Goal: Task Accomplishment & Management: Manage account settings

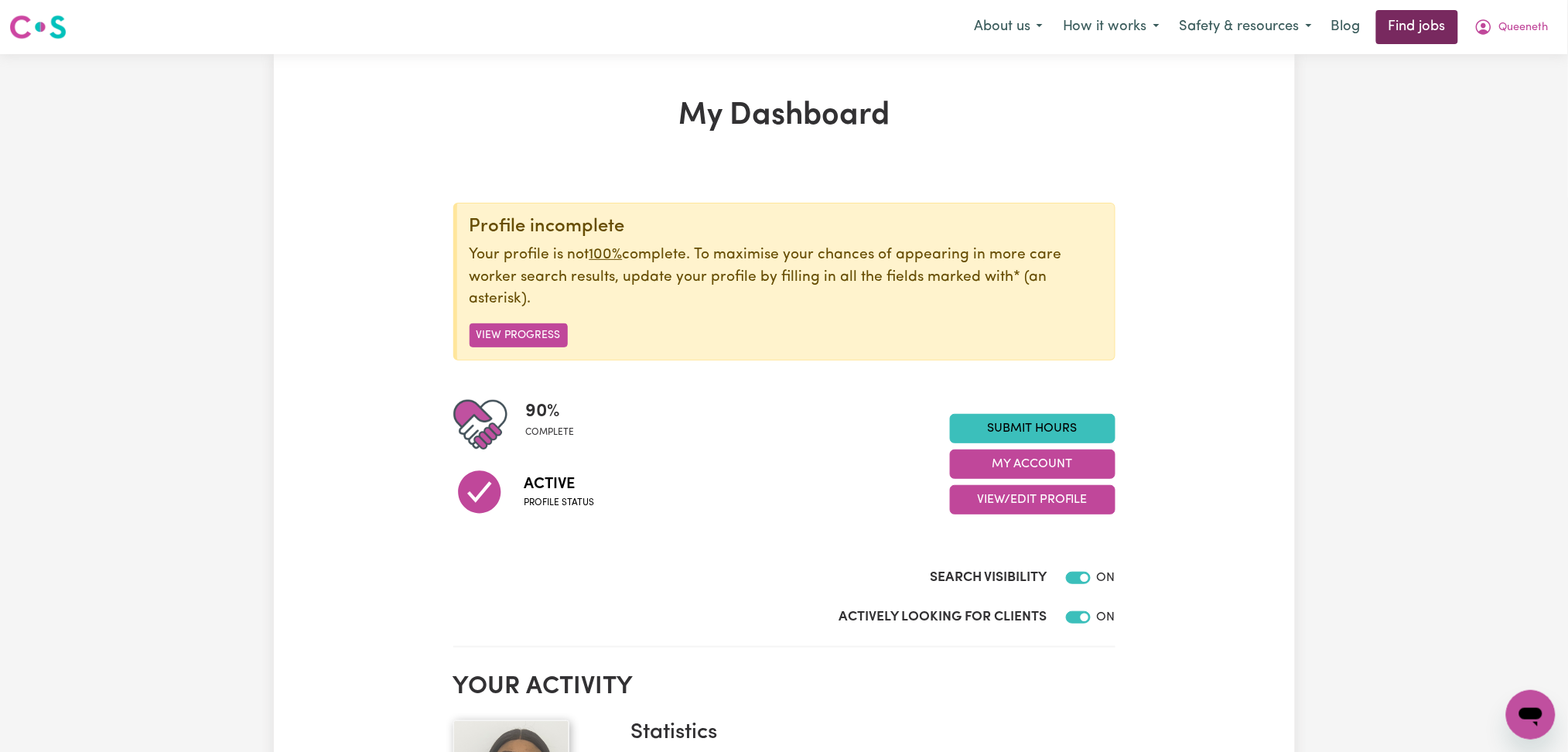
click at [1415, 23] on link "Find jobs" at bounding box center [1416, 27] width 82 height 34
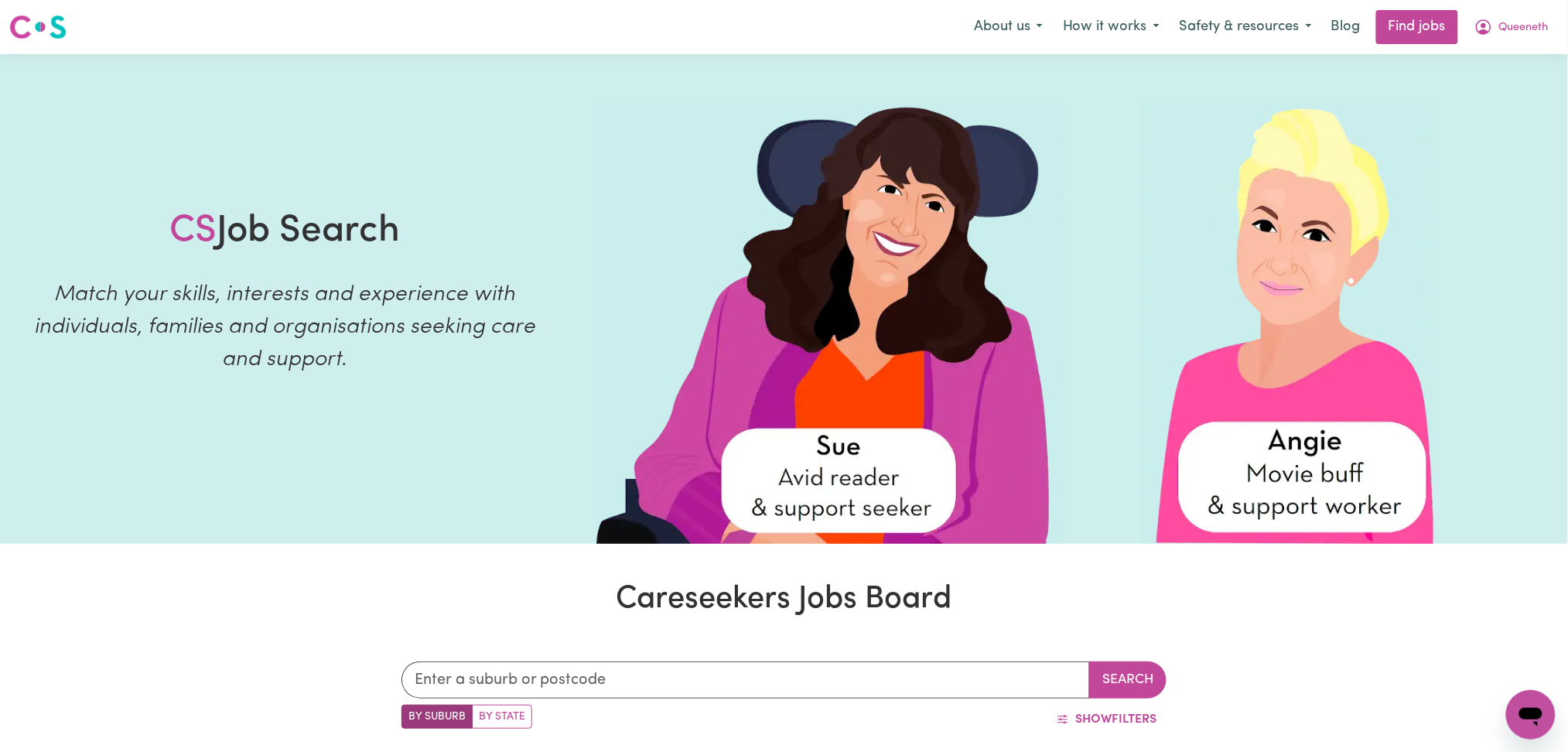
scroll to position [676, 0]
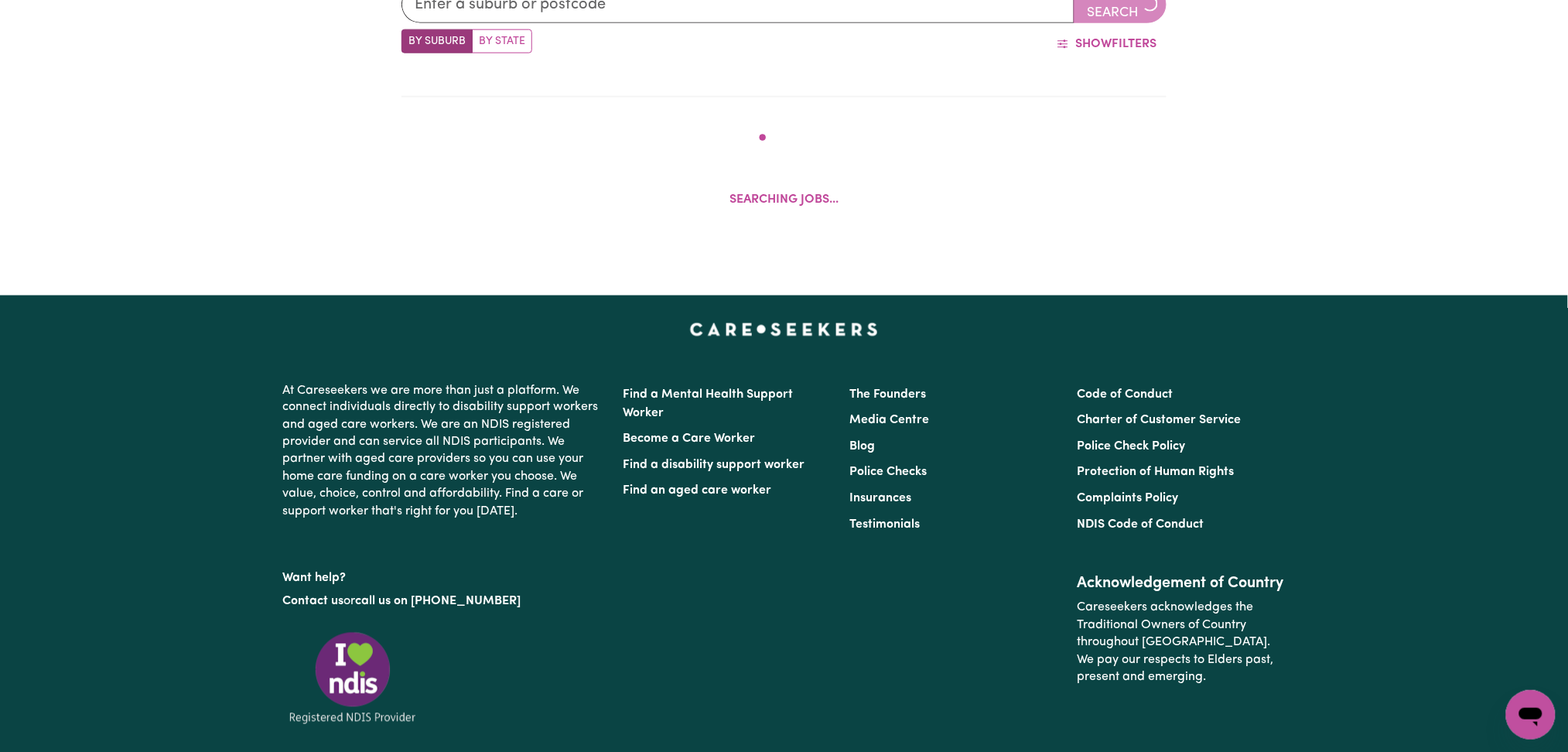
click at [1452, 393] on footer "At Careseekers we are more than just a platform. We connect individuals directl…" at bounding box center [784, 603] width 1568 height 616
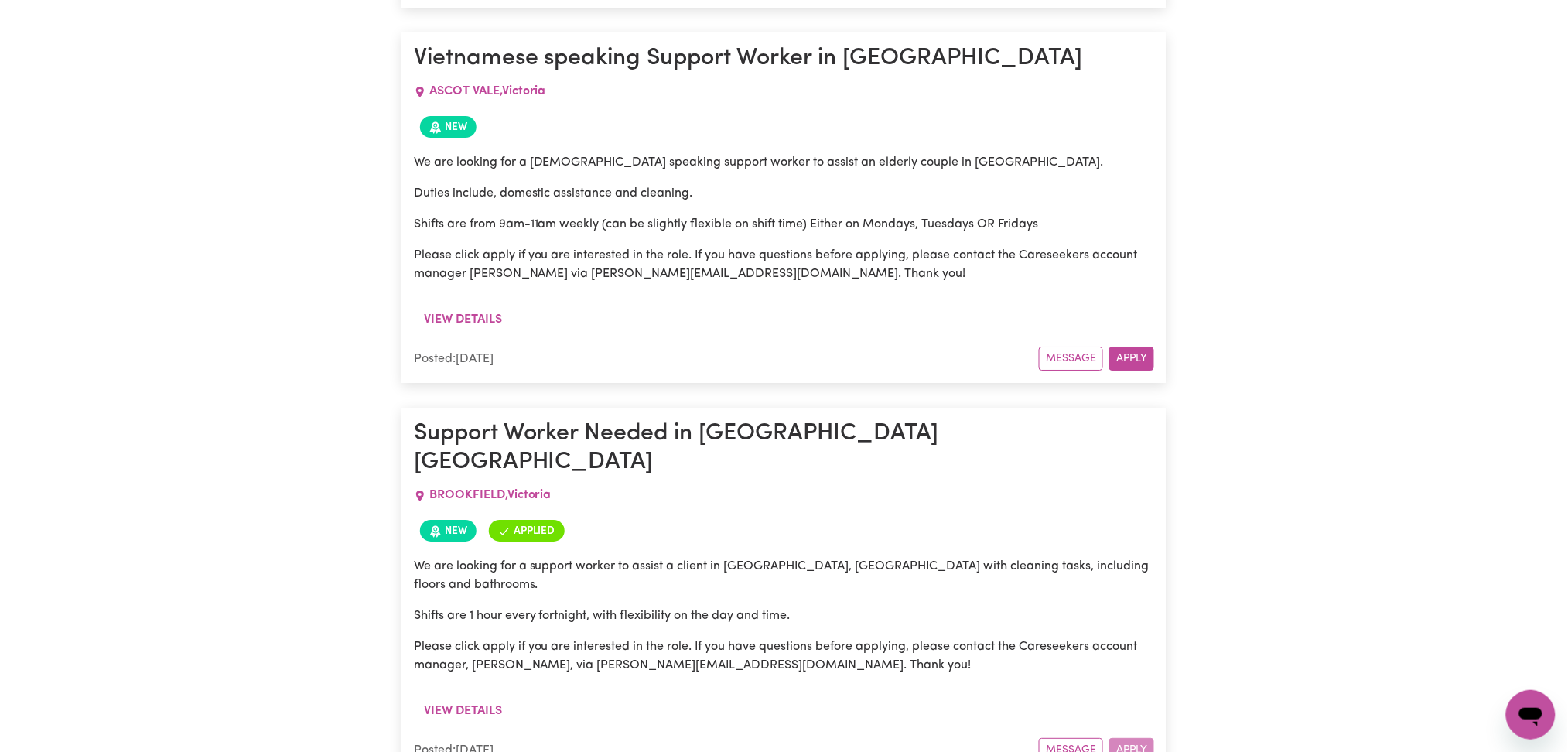
scroll to position [1913, 0]
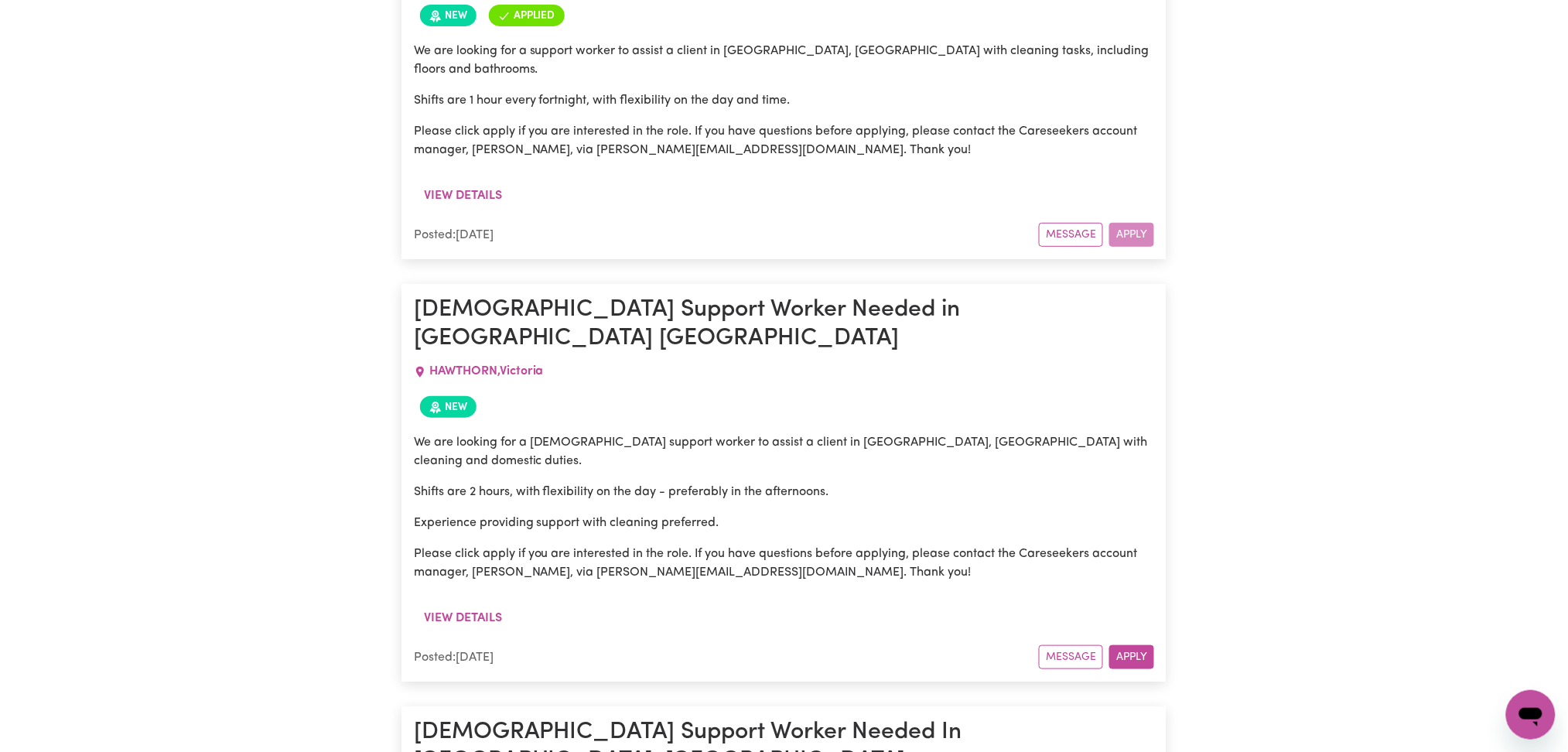
scroll to position [2532, 0]
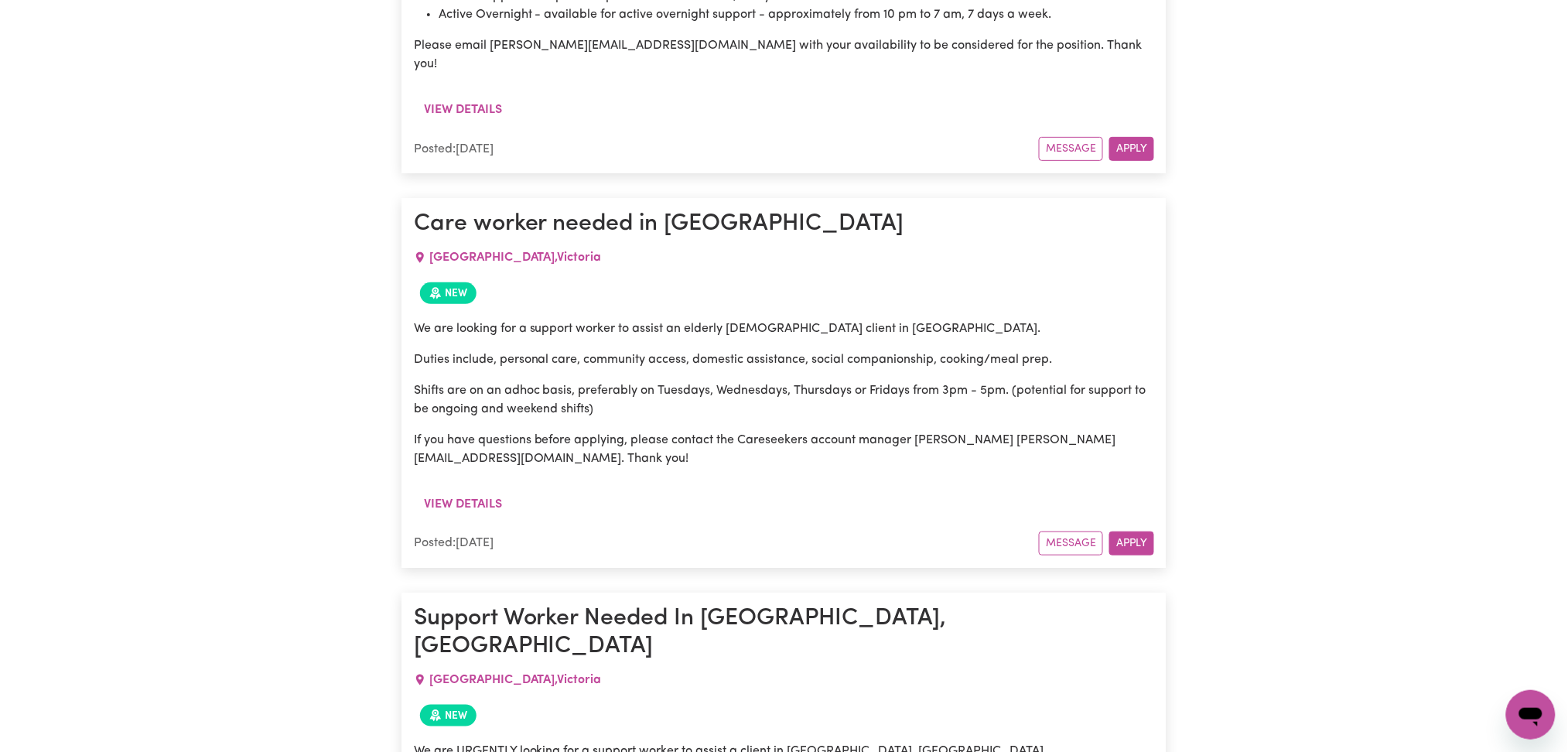
scroll to position [4950, 0]
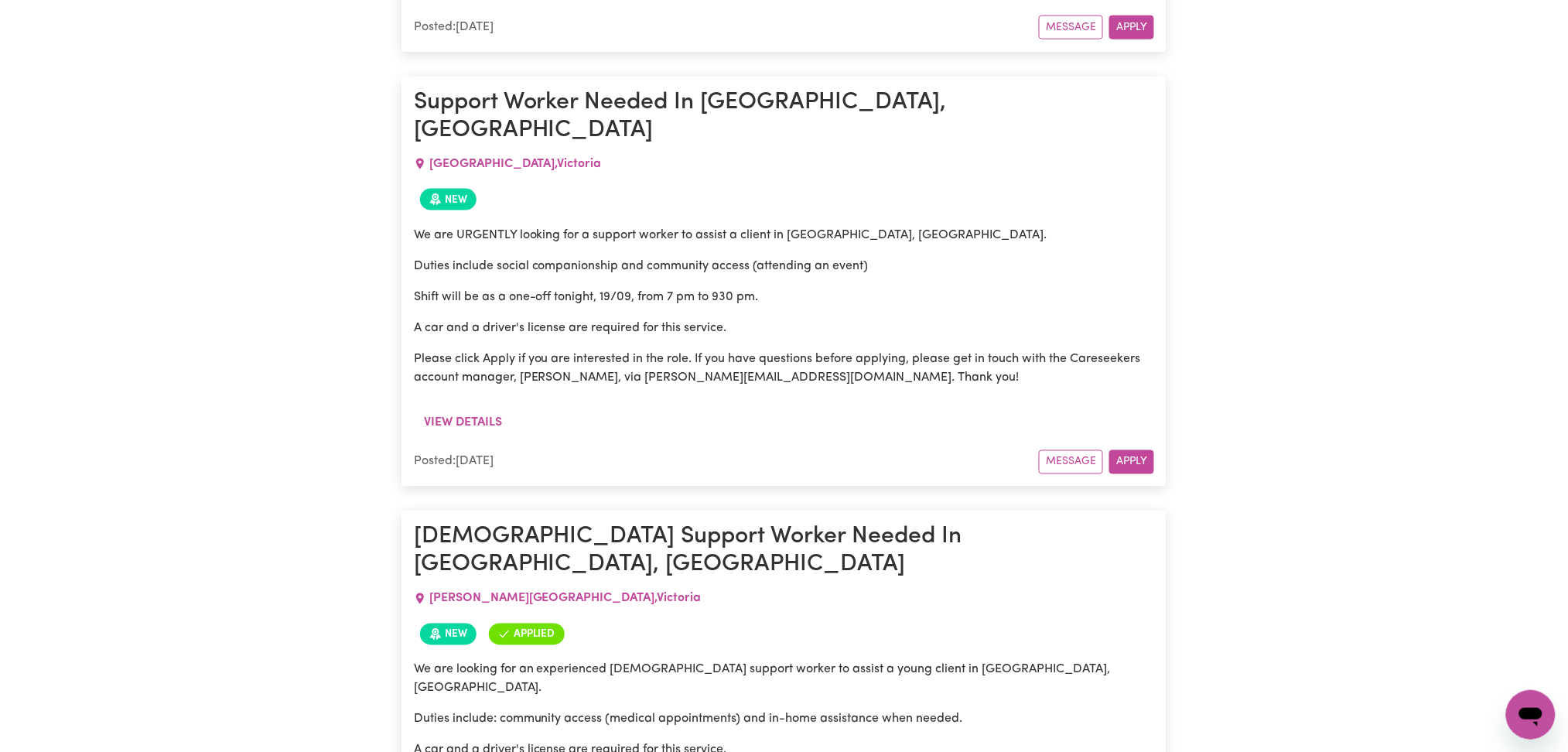
drag, startPoint x: 530, startPoint y: 372, endPoint x: 637, endPoint y: 493, distance: 161.5
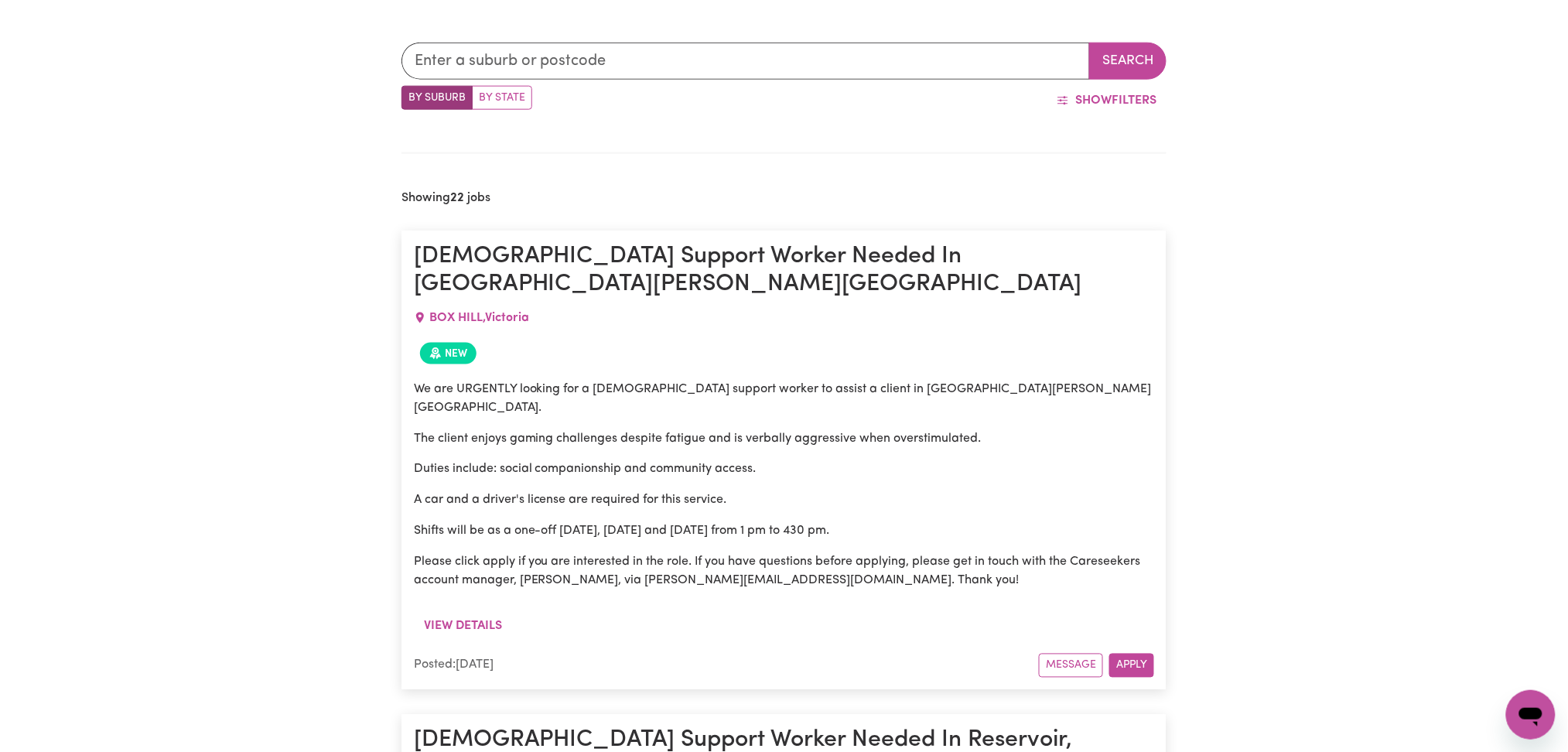
scroll to position [309, 0]
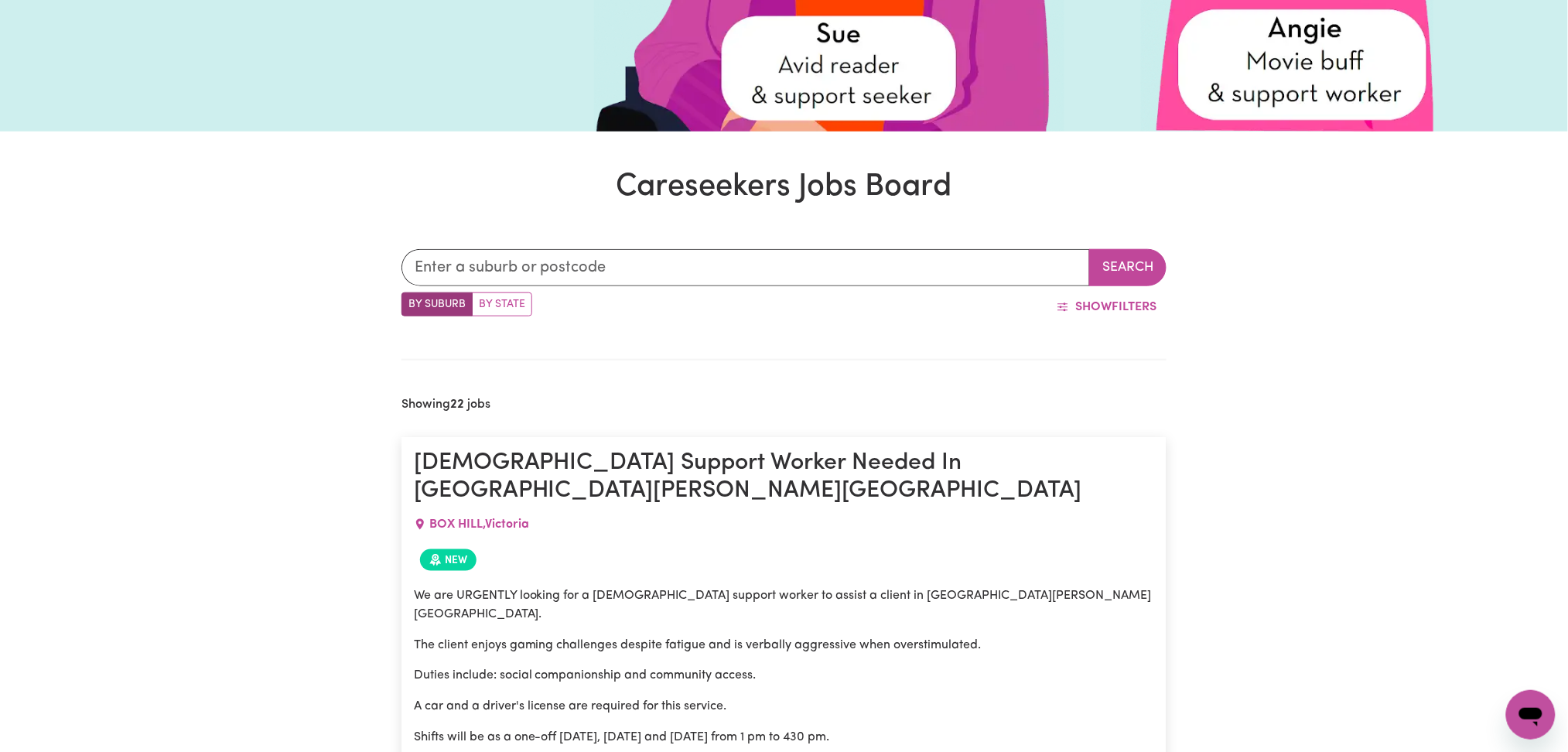
scroll to position [515, 0]
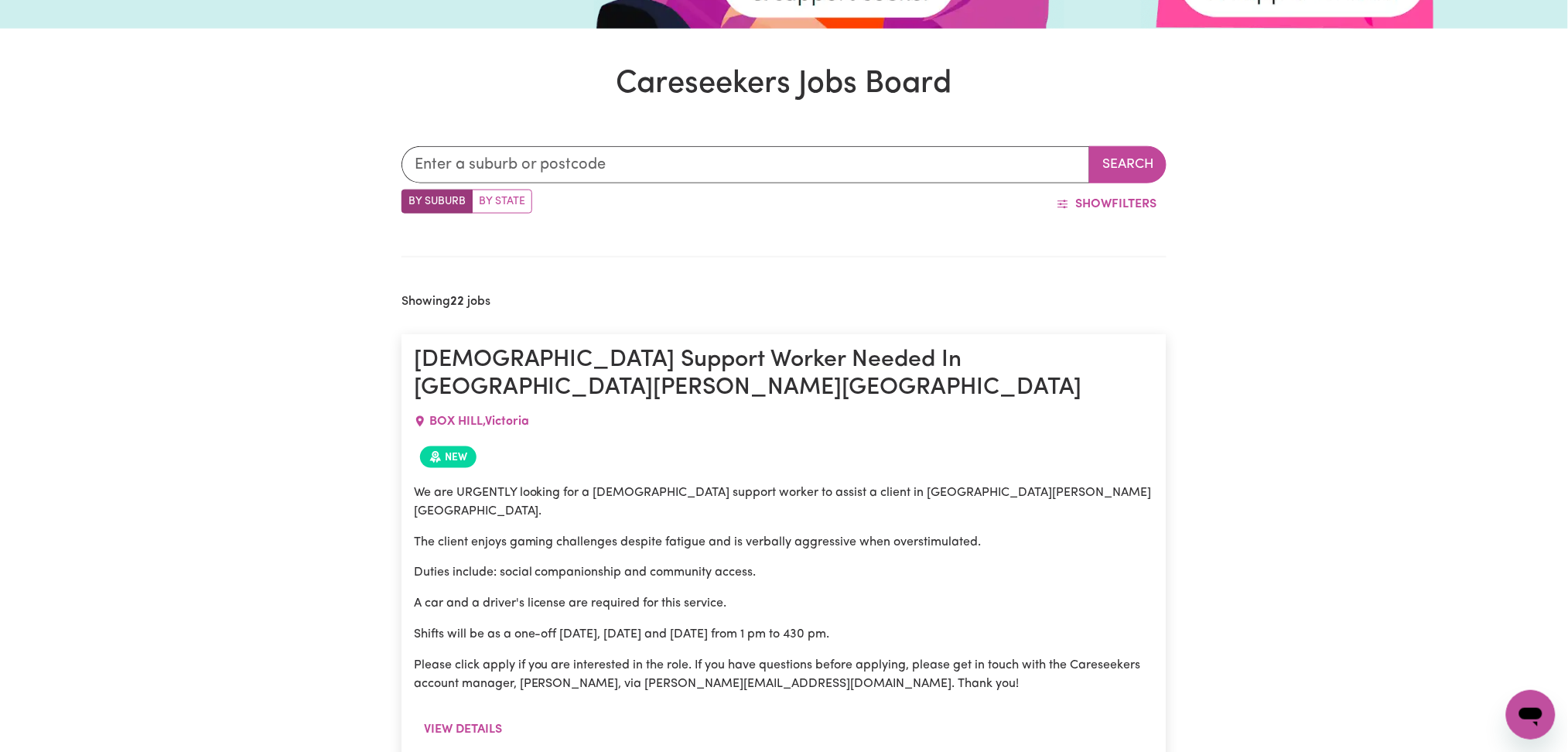
drag, startPoint x: 950, startPoint y: 233, endPoint x: 985, endPoint y: 223, distance: 36.4
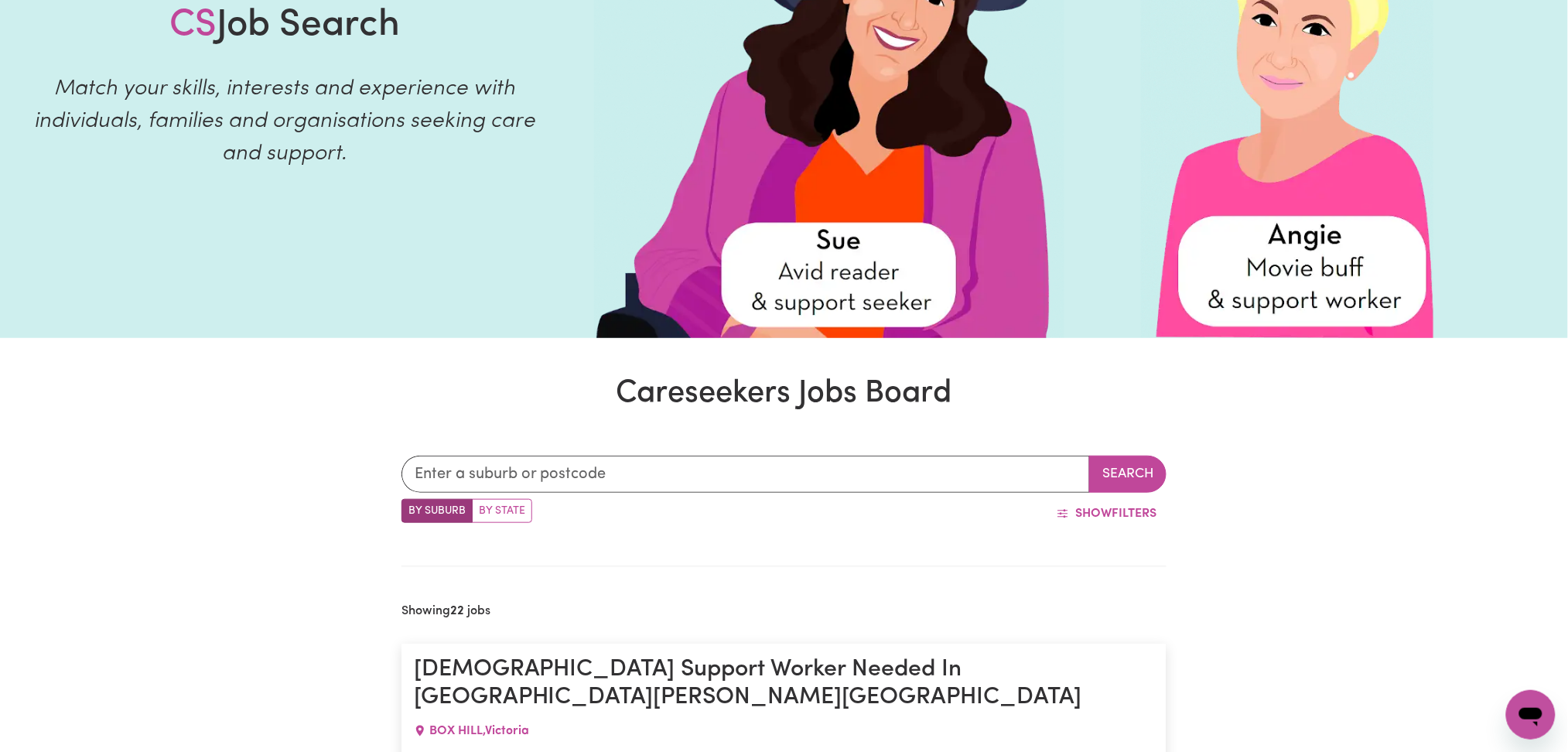
scroll to position [0, 0]
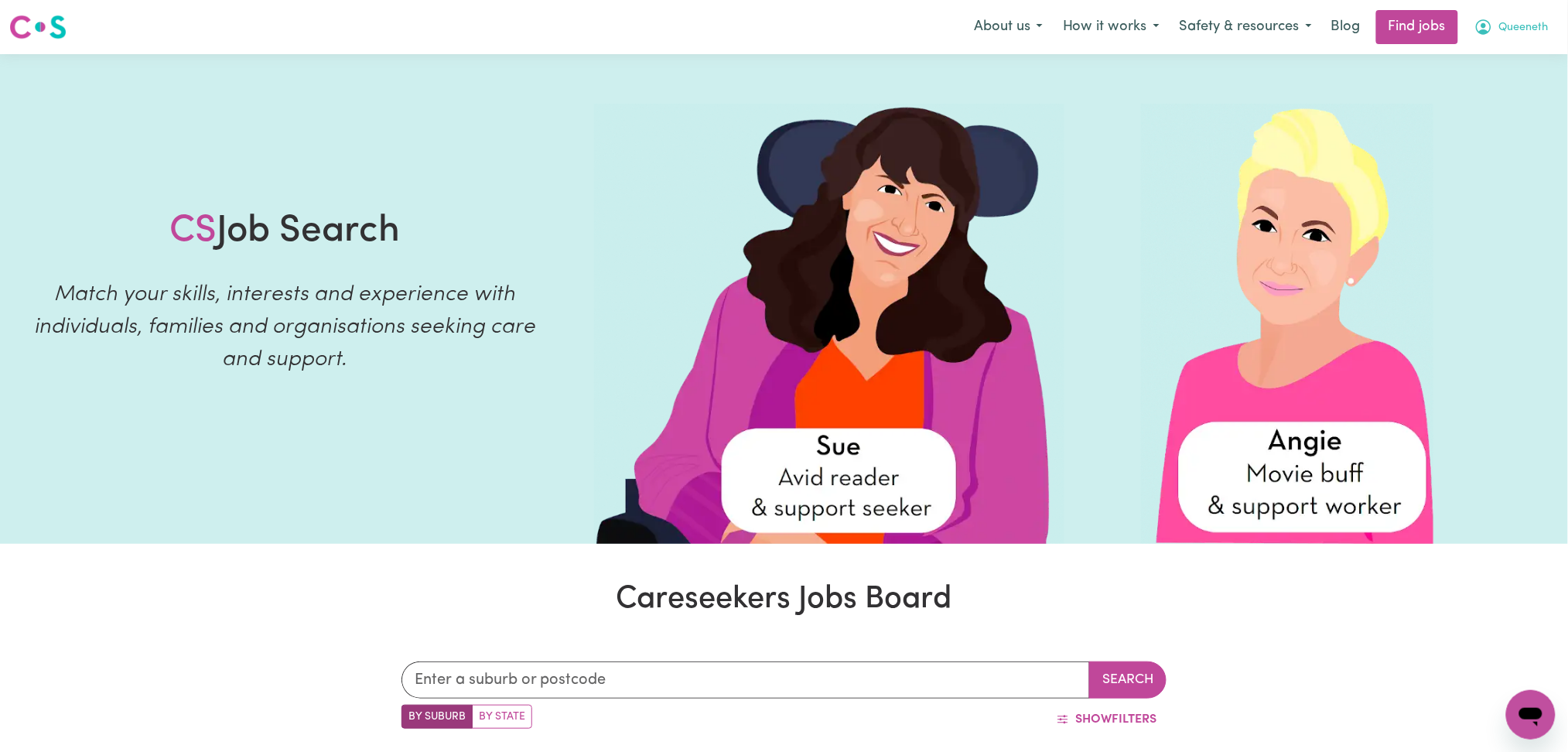
click at [1533, 25] on span "Queeneth" at bounding box center [1524, 27] width 49 height 17
click at [1495, 113] on link "Logout" at bounding box center [1496, 118] width 123 height 29
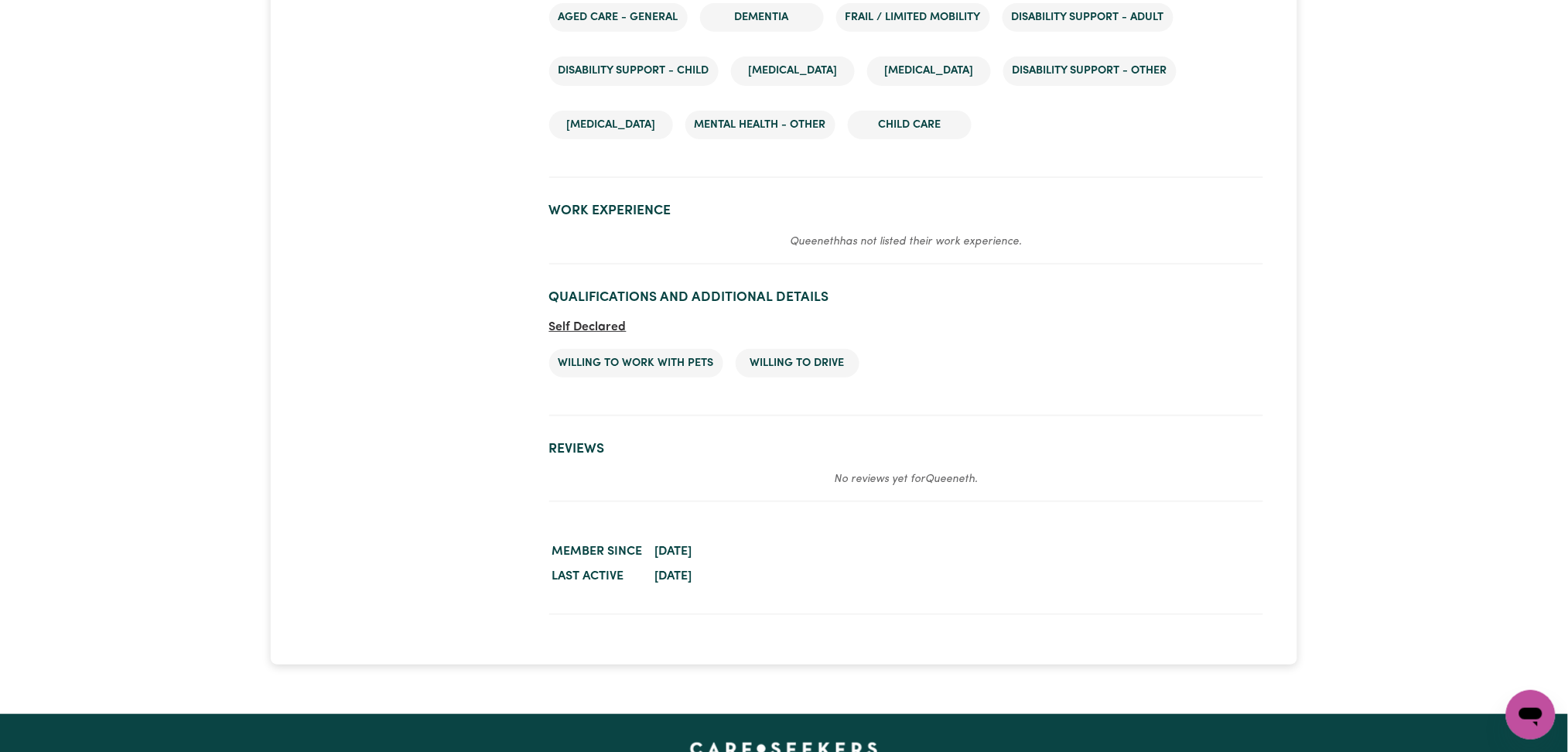
scroll to position [2122, 0]
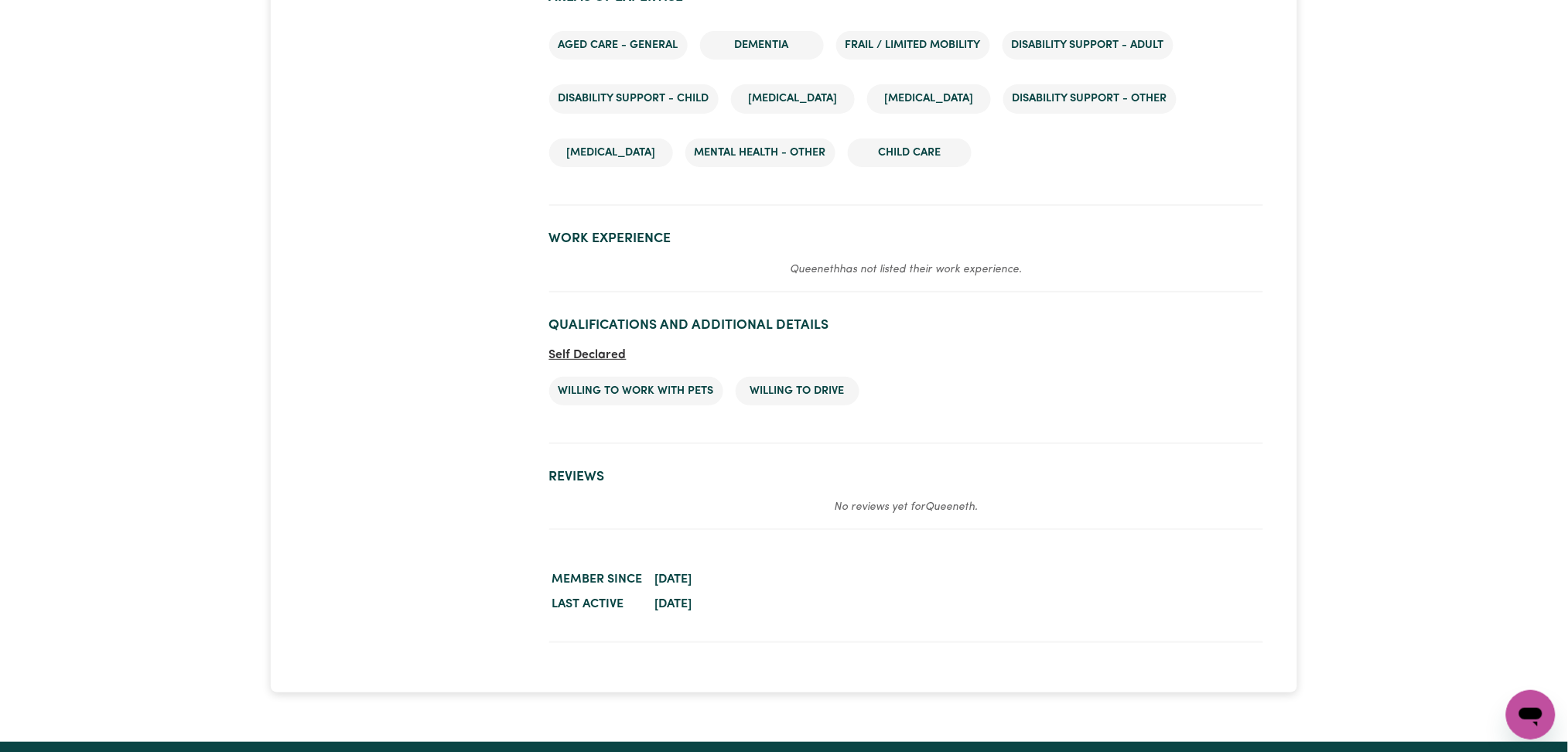
drag, startPoint x: 1574, startPoint y: 42, endPoint x: 1564, endPoint y: 479, distance: 437.1
